Goal: Task Accomplishment & Management: Complete application form

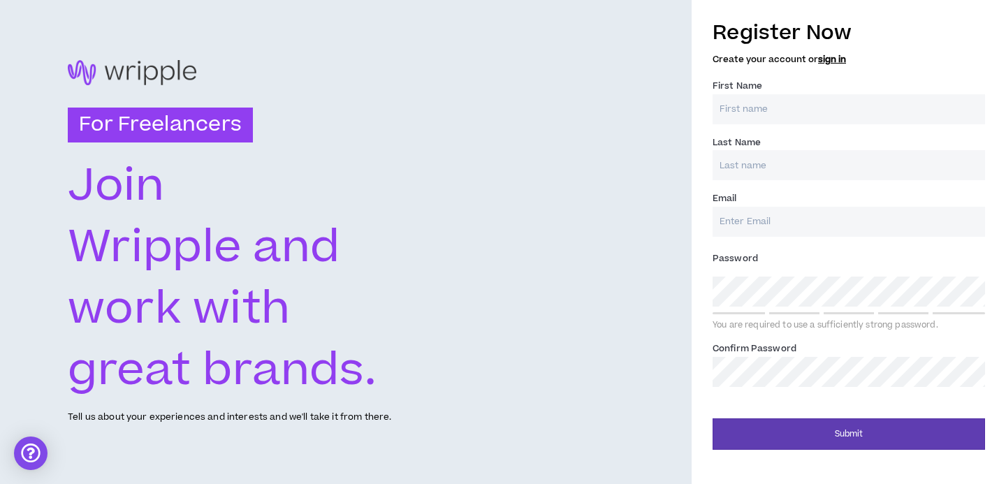
click at [768, 103] on input "First Name *" at bounding box center [849, 109] width 273 height 30
type input "[PERSON_NAME]"
type input "[EMAIL_ADDRESS][DOMAIN_NAME]"
type input "[PERSON_NAME]"
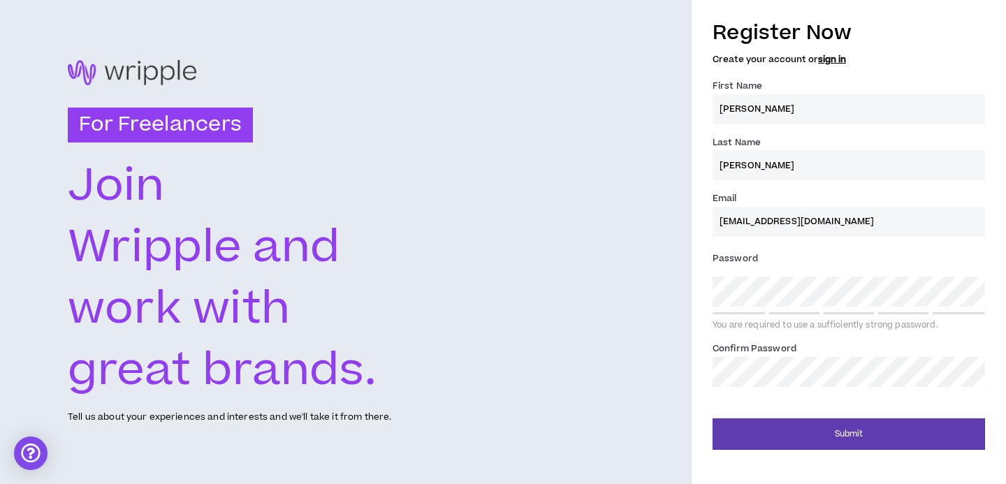
click at [794, 226] on input "[EMAIL_ADDRESS][DOMAIN_NAME]" at bounding box center [849, 222] width 273 height 30
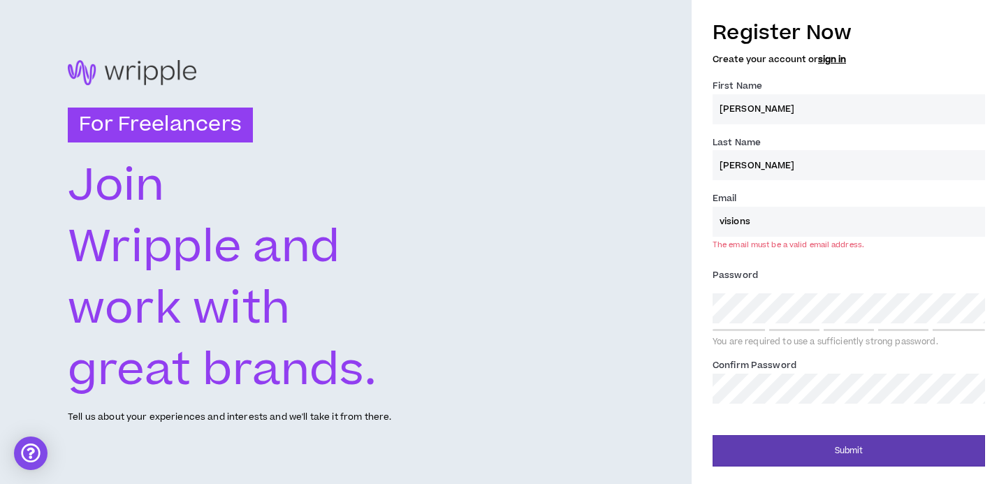
type input "[EMAIL_ADDRESS][DOMAIN_NAME]"
